Goal: Transaction & Acquisition: Subscribe to service/newsletter

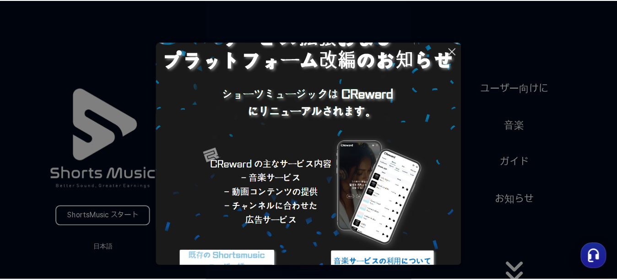
scroll to position [83, 0]
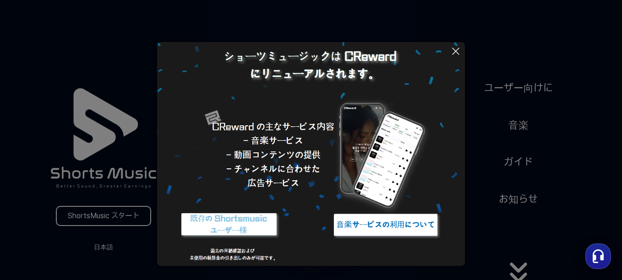
click at [368, 229] on img at bounding box center [385, 225] width 114 height 34
click at [456, 48] on icon at bounding box center [455, 51] width 11 height 11
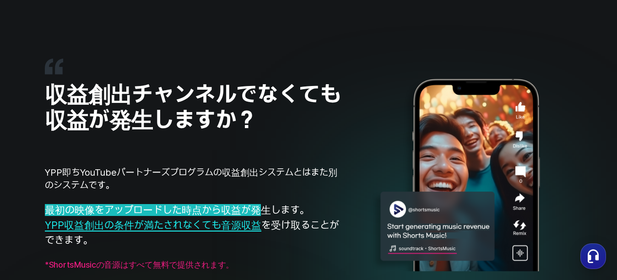
scroll to position [733, 0]
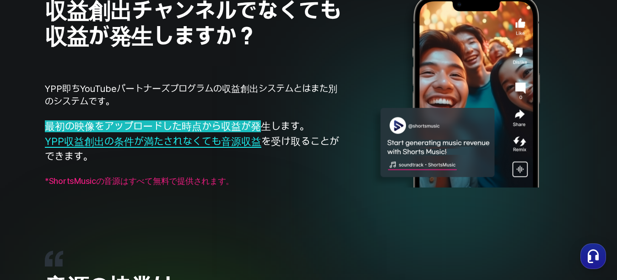
click at [174, 142] on span "YPP収益創出の条件が満たされなくても音源収益" at bounding box center [153, 142] width 217 height 12
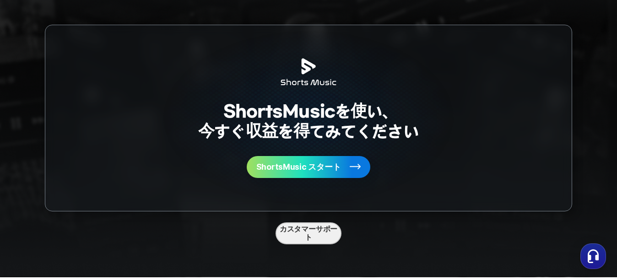
scroll to position [2383, 0]
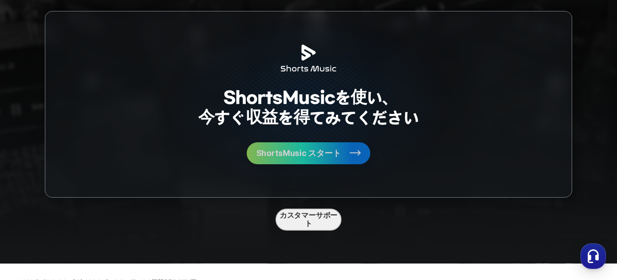
click at [313, 154] on span "ShortsMusic スタート" at bounding box center [298, 153] width 85 height 8
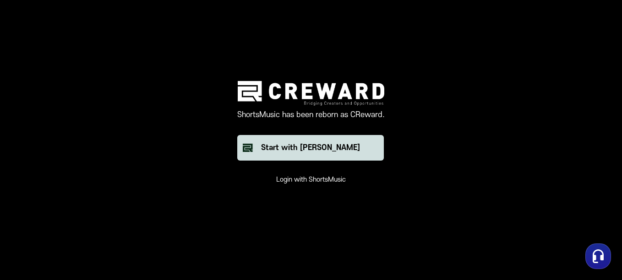
click at [352, 147] on button "Start with [PERSON_NAME]" at bounding box center [310, 148] width 147 height 26
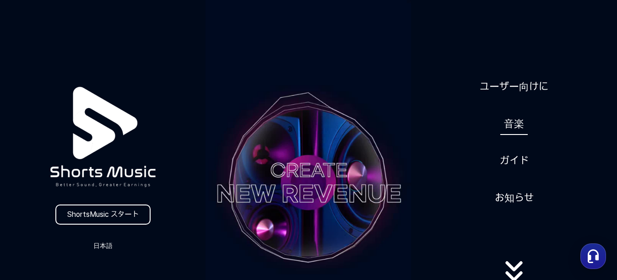
click at [515, 122] on link "音楽" at bounding box center [513, 124] width 27 height 22
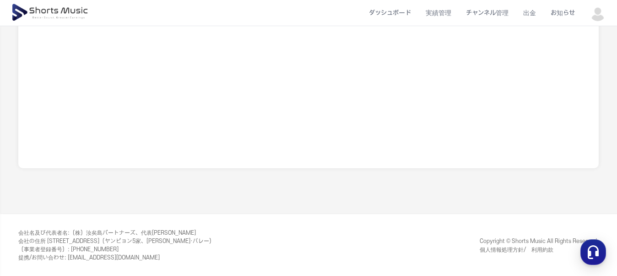
scroll to position [359, 0]
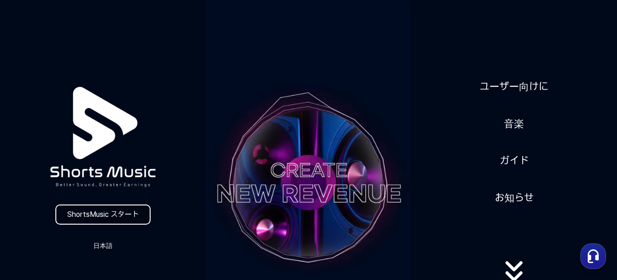
click at [100, 218] on link "ShortsMusic スタート" at bounding box center [102, 215] width 95 height 20
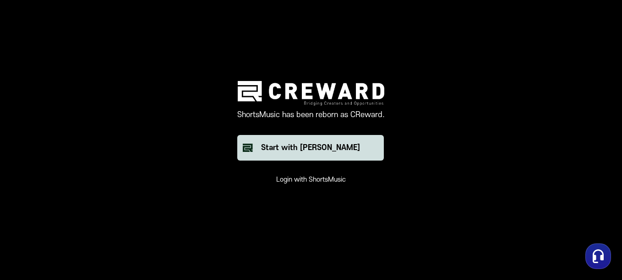
click at [312, 146] on div "Start with [PERSON_NAME]" at bounding box center [310, 147] width 99 height 11
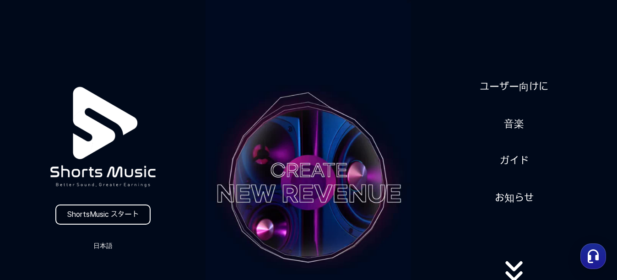
click at [120, 216] on link "ShortsMusic スタート" at bounding box center [102, 215] width 95 height 20
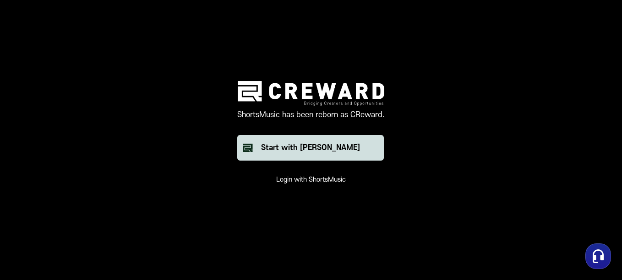
click at [312, 150] on div "Start with [PERSON_NAME]" at bounding box center [310, 147] width 99 height 11
